Goal: Task Accomplishment & Management: Use online tool/utility

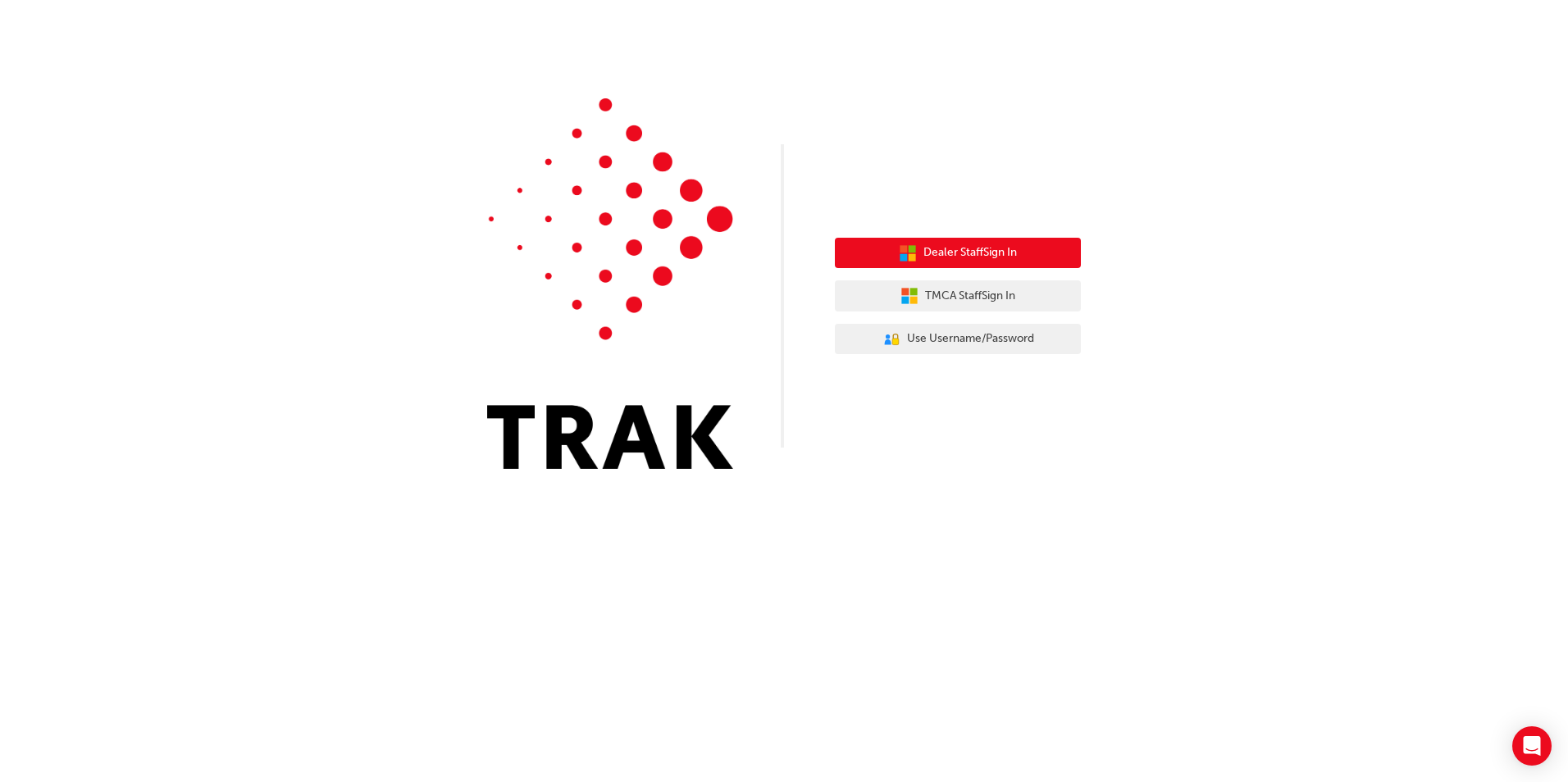
click at [979, 263] on button "Dealer Staff Sign In" at bounding box center [958, 254] width 246 height 31
click at [924, 257] on span "Dealer Staff Sign In" at bounding box center [970, 253] width 93 height 19
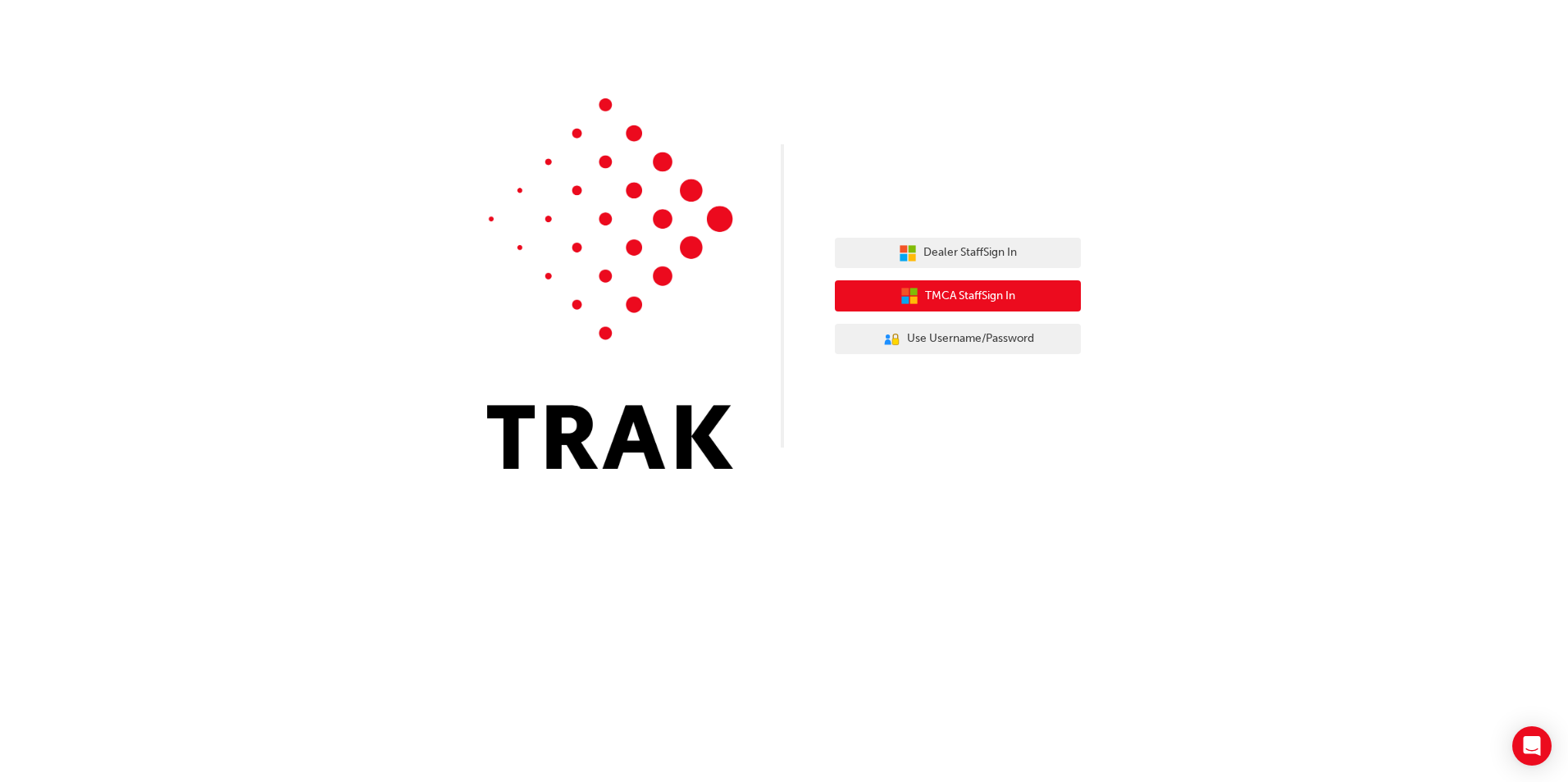
click at [936, 304] on span "TMCA Staff Sign In" at bounding box center [970, 296] width 90 height 19
click at [934, 335] on span "Use Username/Password" at bounding box center [970, 339] width 127 height 19
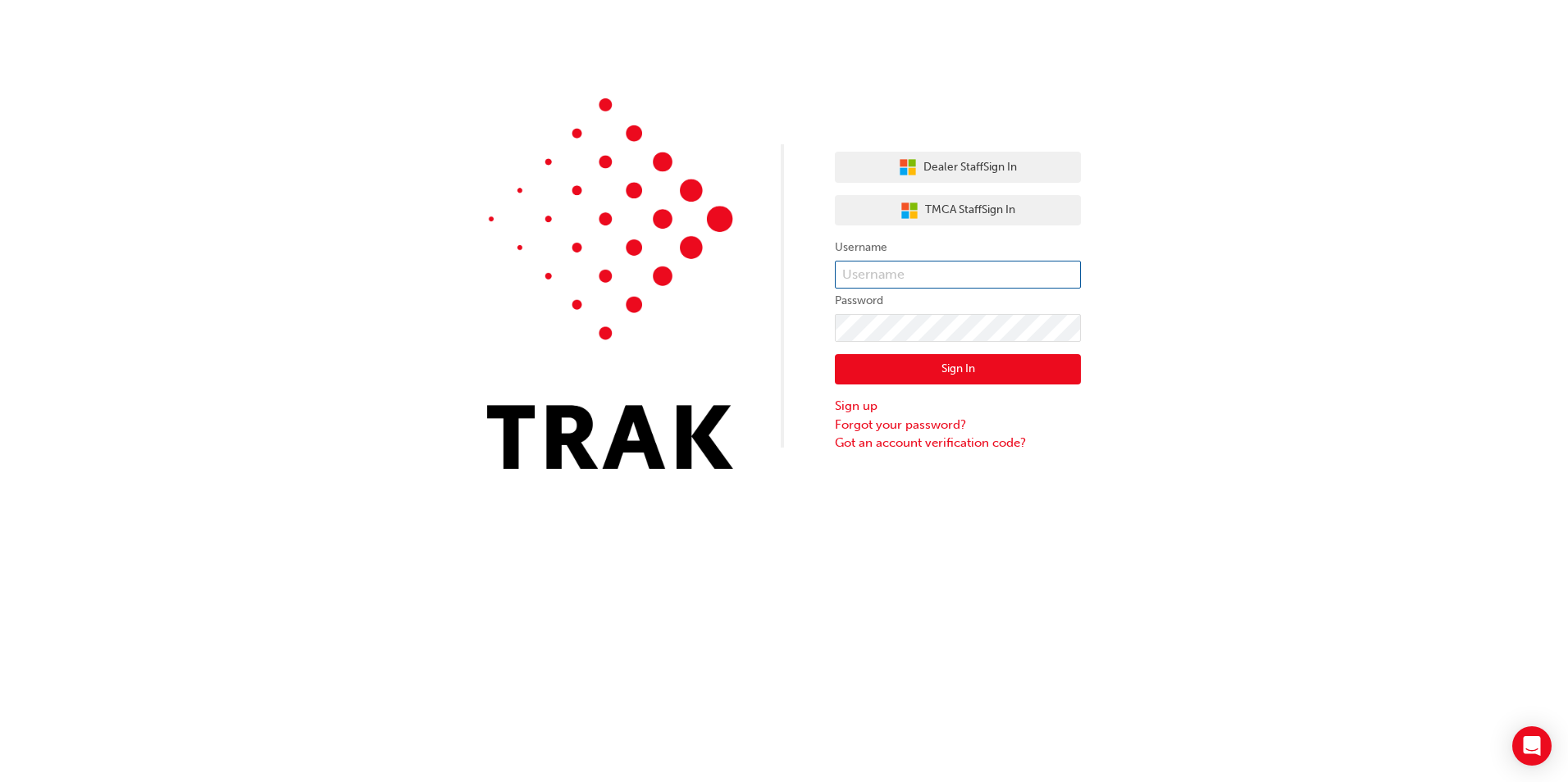
click at [890, 286] on input "text" at bounding box center [958, 275] width 246 height 28
type input "93153885"
click button "Sign In" at bounding box center [958, 370] width 246 height 31
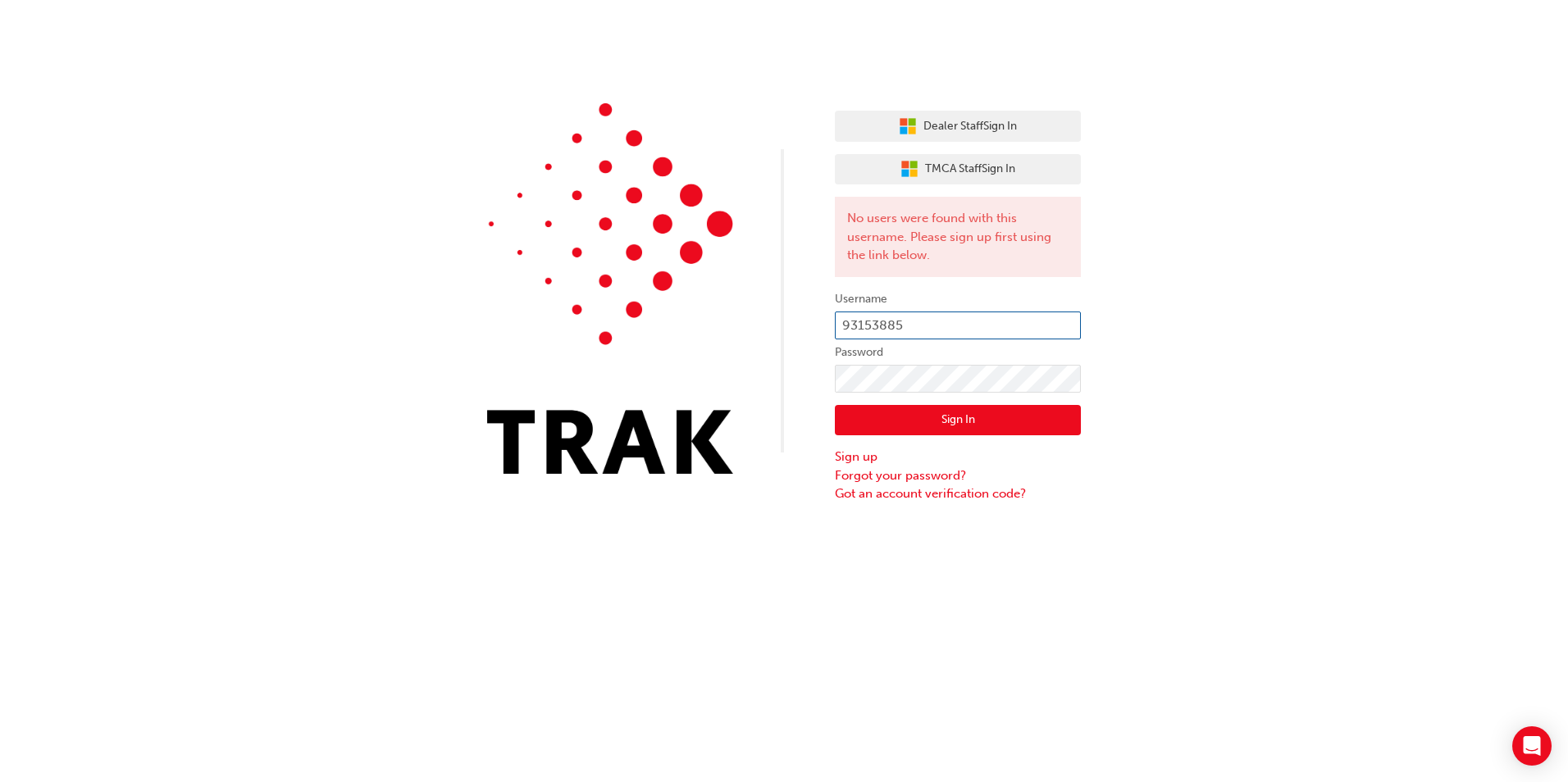
drag, startPoint x: 903, startPoint y: 329, endPoint x: 771, endPoint y: 329, distance: 132.0
click at [771, 329] on div "Dealer Staff Sign In TMCA Staff Sign In No users were found with this username.…" at bounding box center [784, 252] width 1568 height 503
